Goal: Entertainment & Leisure: Browse casually

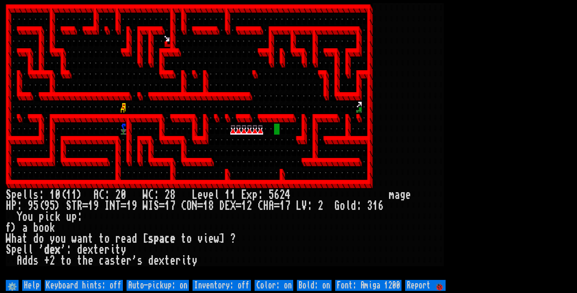
click at [169, 284] on off "Auto-pickup: on" at bounding box center [158, 284] width 62 height 11
type off "Auto-pickup: off"
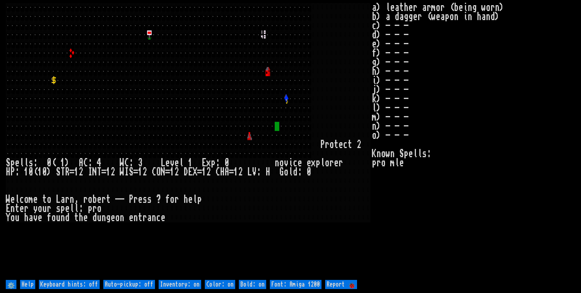
click at [133, 284] on off "Auto-pickup: off" at bounding box center [129, 283] width 52 height 9
type off "Auto-pickup: on"
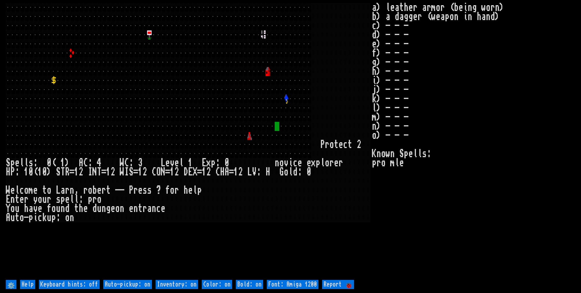
click at [181, 285] on on "Inventory: on" at bounding box center [177, 283] width 43 height 9
type on "Inventory: off"
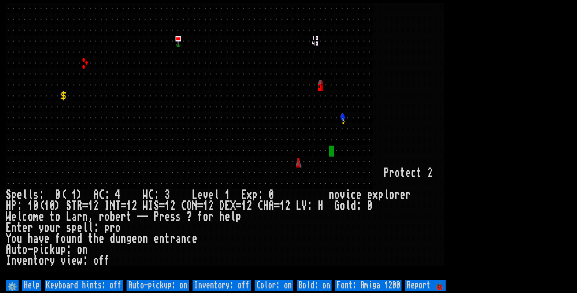
click at [519, 56] on larn at bounding box center [288, 140] width 565 height 275
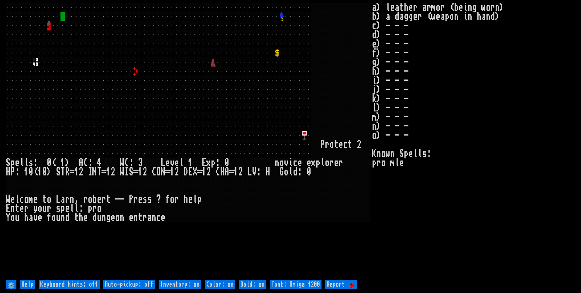
click at [127, 285] on off "Auto-pickup: off" at bounding box center [129, 283] width 52 height 9
type off "Auto-pickup: on"
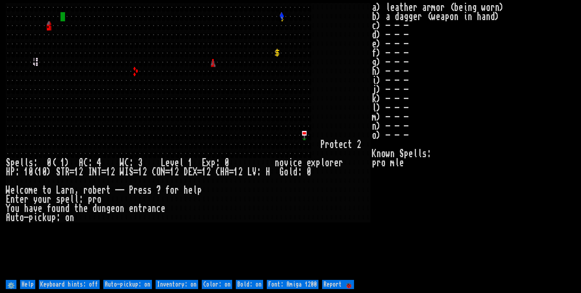
click at [165, 283] on on "Inventory: on" at bounding box center [177, 283] width 43 height 9
type on "Inventory: off"
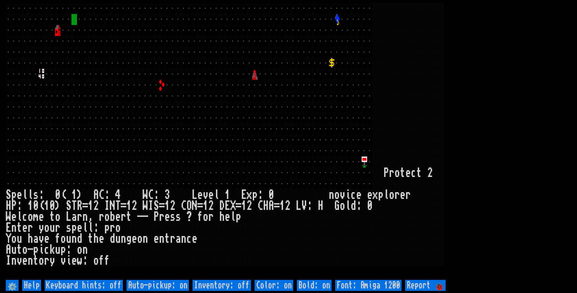
click at [496, 114] on larn at bounding box center [288, 140] width 565 height 275
